Goal: Book appointment/travel/reservation

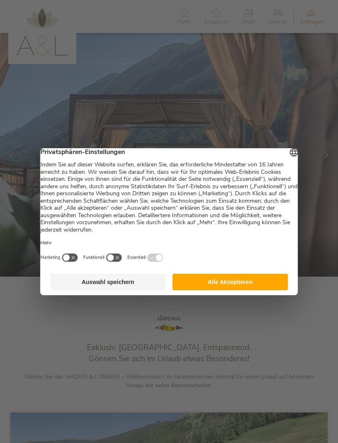
click at [253, 290] on button "Alle Akzeptieren" at bounding box center [230, 281] width 116 height 16
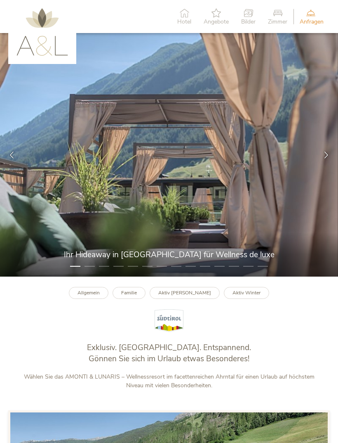
click at [318, 151] on div at bounding box center [327, 155] width 24 height 24
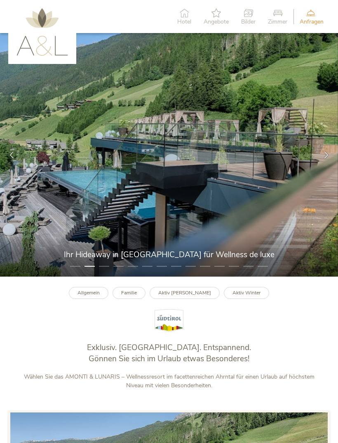
click at [320, 158] on div at bounding box center [327, 155] width 24 height 24
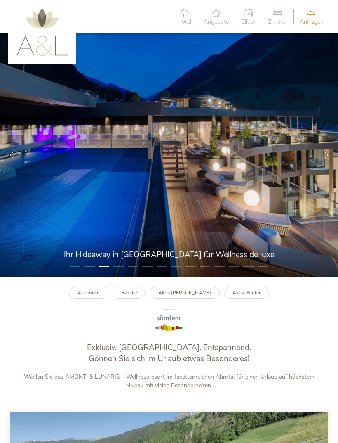
click at [320, 158] on div at bounding box center [327, 155] width 24 height 24
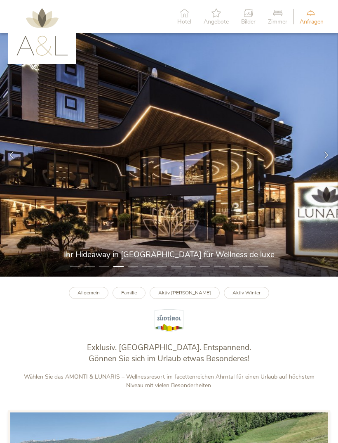
click at [316, 159] on div at bounding box center [327, 155] width 24 height 24
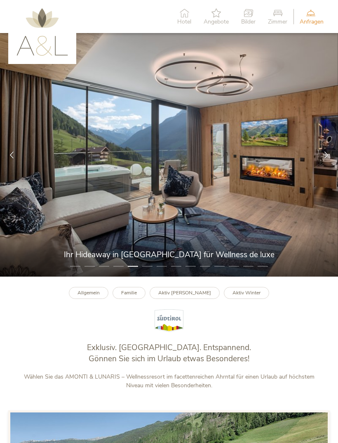
click at [313, 159] on img at bounding box center [169, 154] width 338 height 243
click at [311, 162] on img at bounding box center [169, 154] width 338 height 243
click at [319, 159] on div at bounding box center [327, 155] width 24 height 24
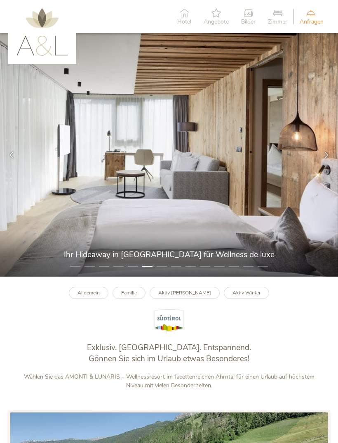
click at [321, 159] on div at bounding box center [327, 155] width 24 height 24
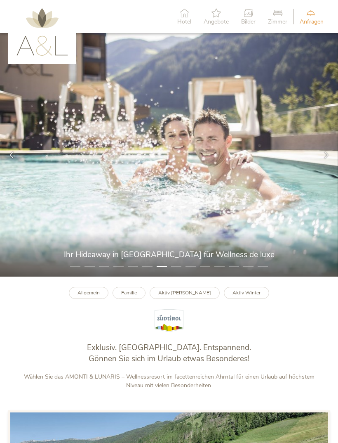
click at [319, 160] on div at bounding box center [327, 155] width 24 height 24
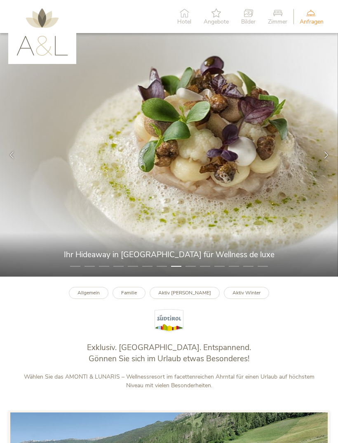
click at [318, 158] on div at bounding box center [327, 155] width 24 height 24
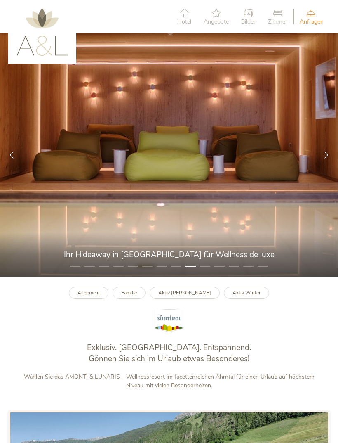
click at [319, 158] on div at bounding box center [327, 155] width 24 height 24
click at [321, 159] on div at bounding box center [327, 155] width 24 height 24
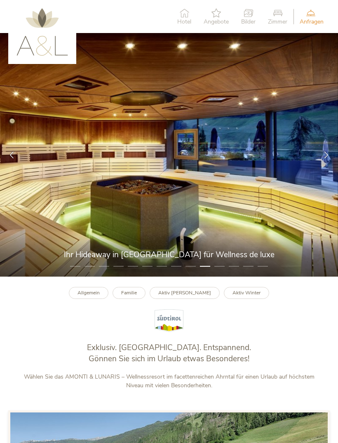
click at [318, 164] on div at bounding box center [327, 155] width 24 height 24
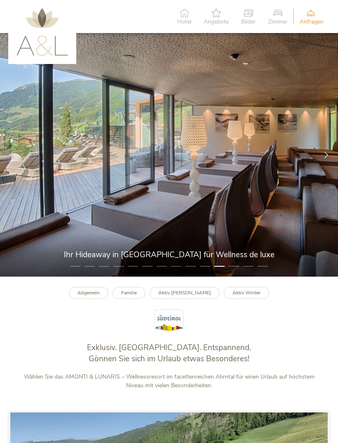
click at [320, 162] on div at bounding box center [327, 155] width 24 height 24
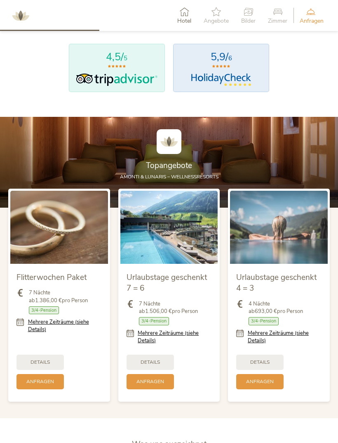
scroll to position [659, 0]
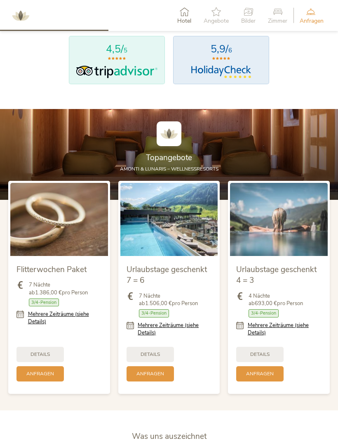
click at [269, 361] on div "Details" at bounding box center [259, 353] width 47 height 15
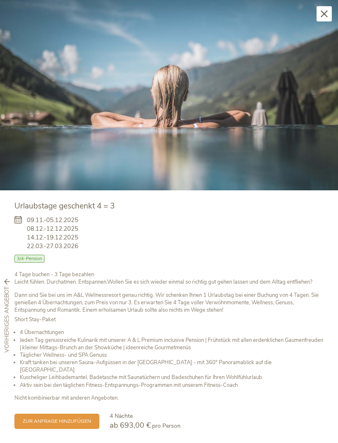
click at [320, 23] on img at bounding box center [169, 95] width 338 height 190
click at [321, 22] on img at bounding box center [169, 95] width 338 height 190
click at [322, 17] on div "Schließen" at bounding box center [324, 13] width 15 height 15
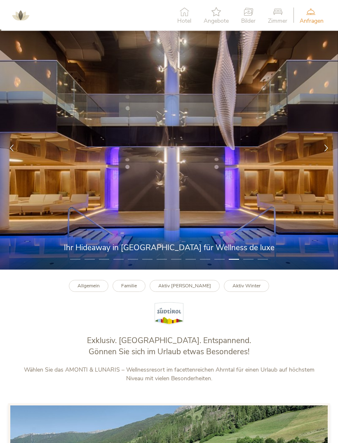
scroll to position [0, 0]
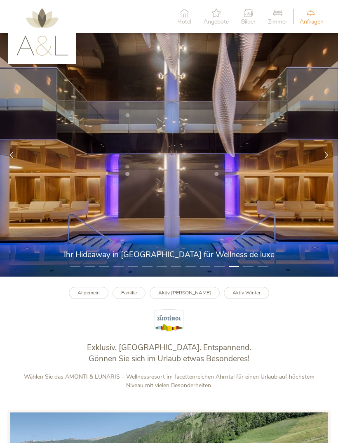
click at [281, 14] on icon at bounding box center [277, 12] width 19 height 9
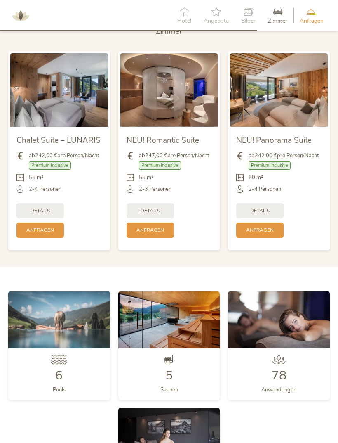
scroll to position [1579, 0]
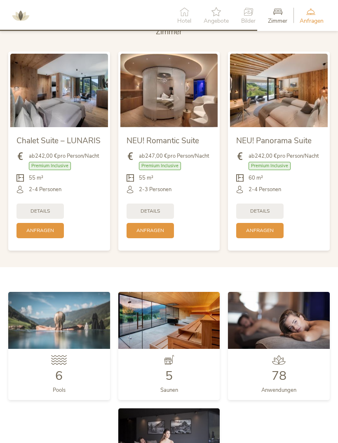
click at [27, 234] on span "Anfragen" at bounding box center [40, 230] width 28 height 7
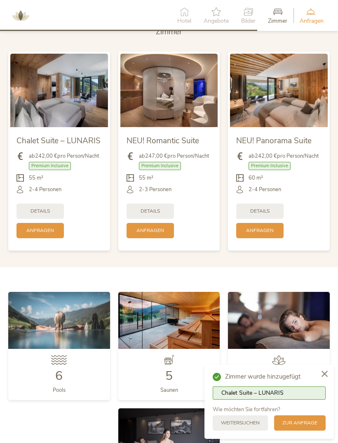
click at [33, 232] on div "Anfragen" at bounding box center [39, 230] width 47 height 15
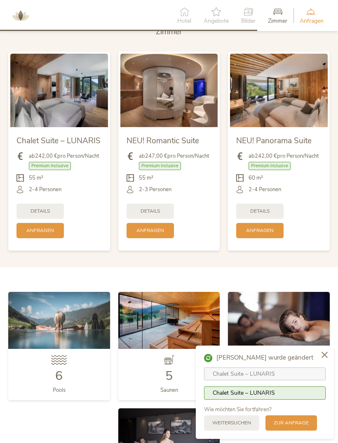
click at [27, 234] on span "Anfragen" at bounding box center [40, 230] width 28 height 7
click at [23, 238] on div "Anfragen" at bounding box center [39, 230] width 47 height 15
click at [310, 430] on div "zur Anfrage" at bounding box center [292, 422] width 52 height 15
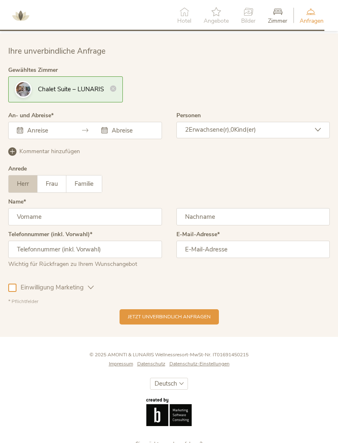
scroll to position [2121, 0]
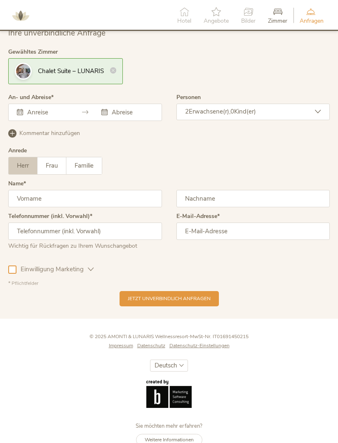
click at [51, 116] on input "text" at bounding box center [46, 112] width 43 height 8
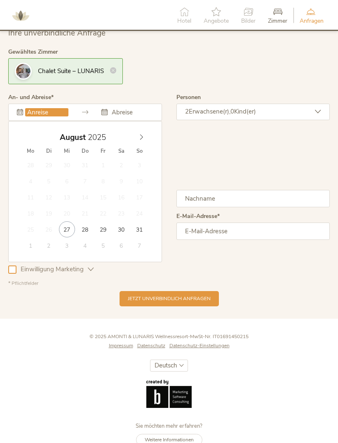
click at [134, 141] on div "[DATE]" at bounding box center [84, 136] width 127 height 12
click at [139, 140] on icon at bounding box center [142, 137] width 6 height 6
type input "[DATE]"
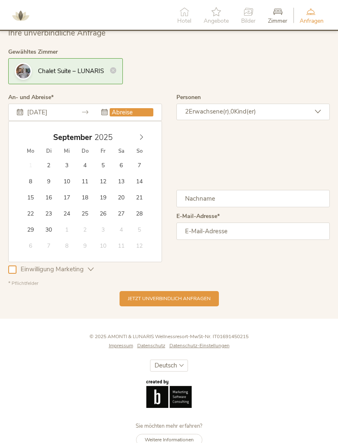
type input "[DATE]"
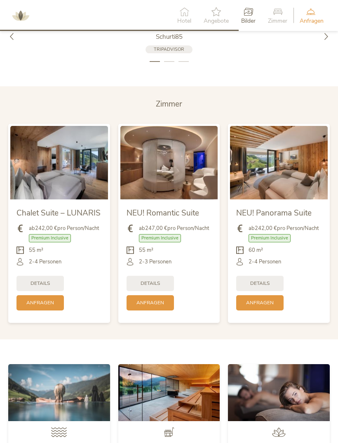
scroll to position [1510, 0]
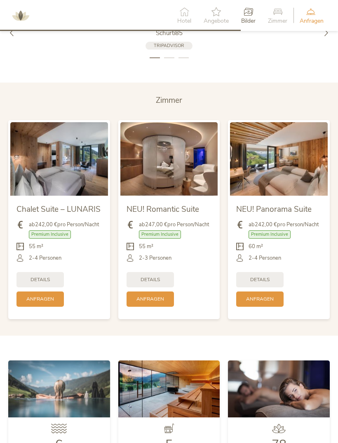
click at [37, 283] on span "Details" at bounding box center [40, 279] width 19 height 7
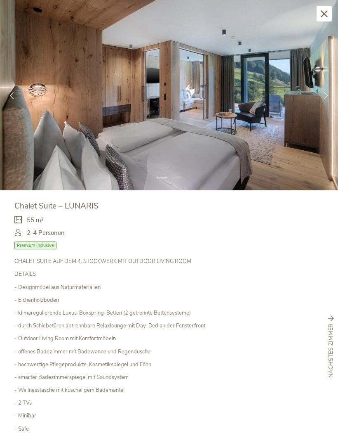
click at [320, 90] on div at bounding box center [327, 95] width 24 height 24
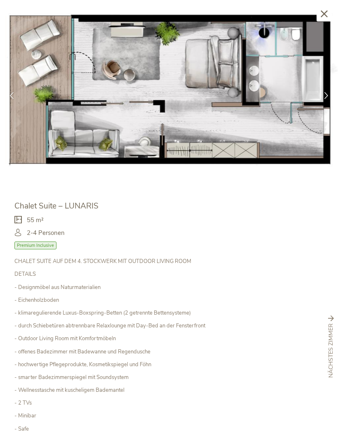
click at [320, 94] on div at bounding box center [327, 95] width 24 height 24
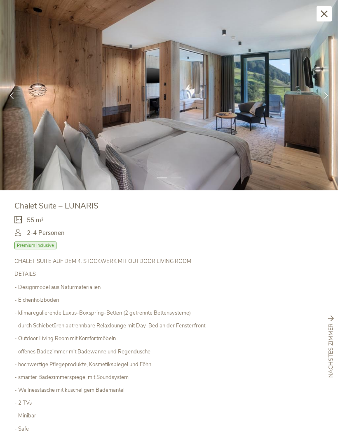
click at [323, 95] on div at bounding box center [327, 95] width 24 height 24
click at [325, 93] on icon at bounding box center [326, 95] width 7 height 7
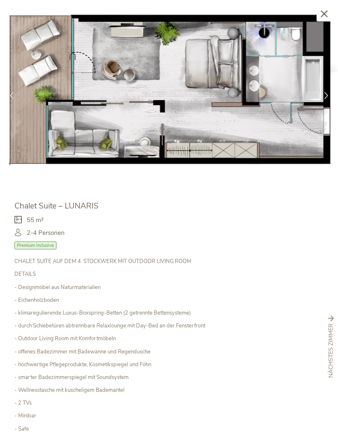
click at [290, 202] on div "Chalet Suite – LUNARIS" at bounding box center [168, 205] width 309 height 11
click at [323, 21] on img at bounding box center [169, 95] width 338 height 190
click at [322, 21] on div "Schließen" at bounding box center [324, 13] width 15 height 15
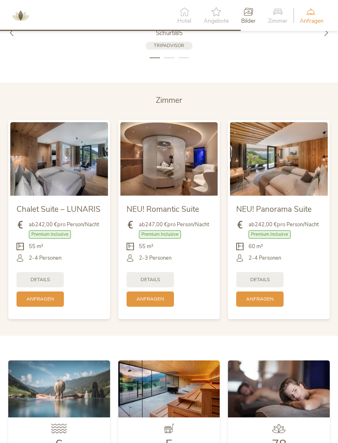
click at [266, 238] on span "Premium Inclusive" at bounding box center [270, 234] width 42 height 8
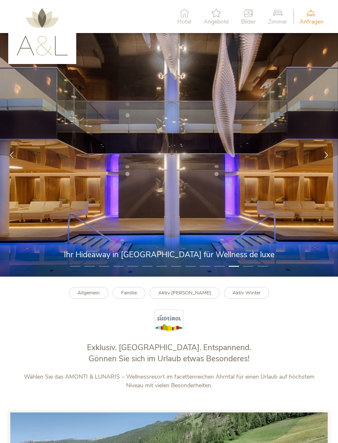
click at [324, 158] on icon at bounding box center [326, 154] width 7 height 7
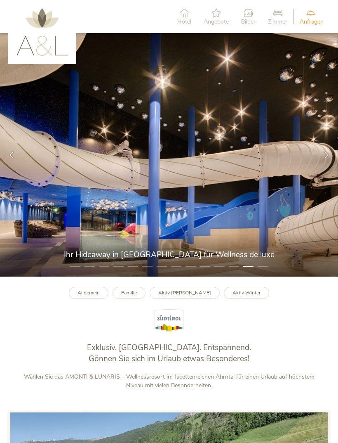
click at [324, 158] on icon at bounding box center [326, 154] width 7 height 7
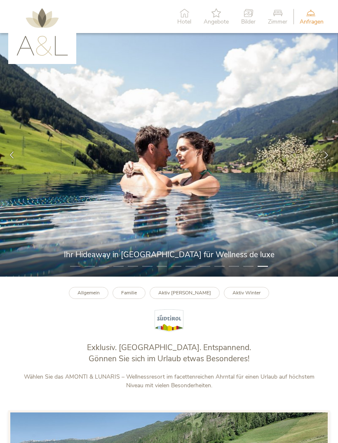
click at [323, 157] on div at bounding box center [327, 155] width 24 height 24
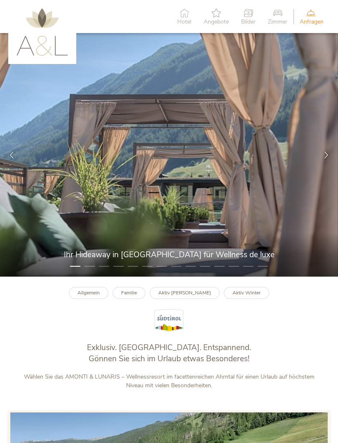
click at [324, 156] on div at bounding box center [327, 155] width 24 height 24
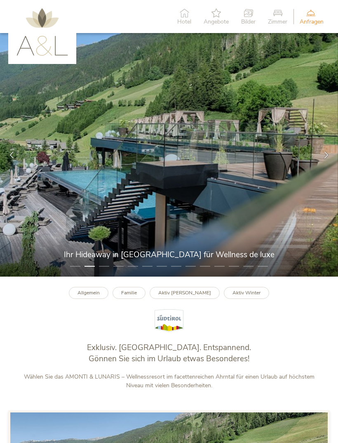
click at [325, 157] on div at bounding box center [327, 155] width 24 height 24
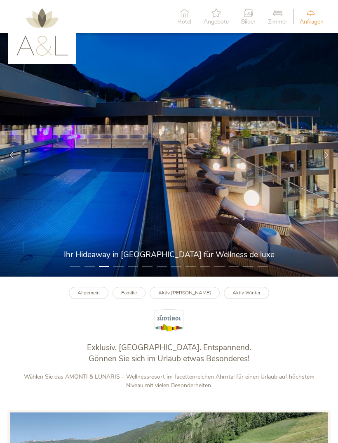
click at [323, 155] on div at bounding box center [327, 155] width 24 height 24
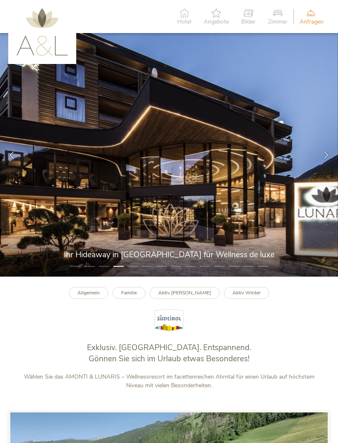
click at [325, 155] on div at bounding box center [327, 155] width 24 height 24
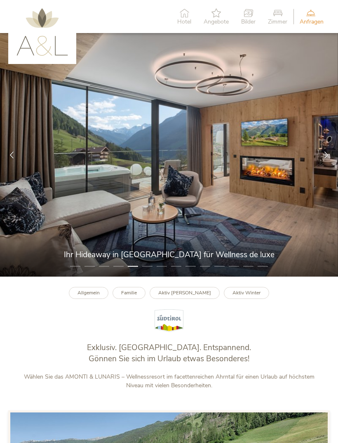
click at [326, 153] on div at bounding box center [327, 155] width 24 height 24
